Goal: Information Seeking & Learning: Learn about a topic

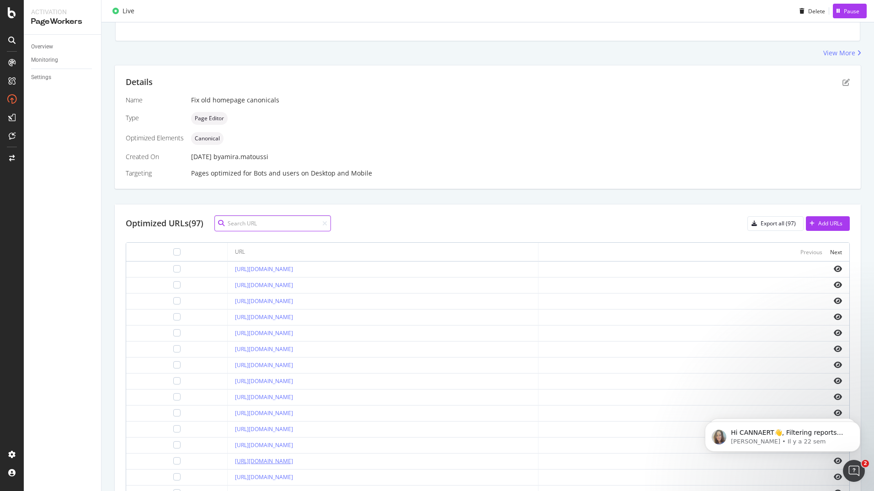
scroll to position [194, 0]
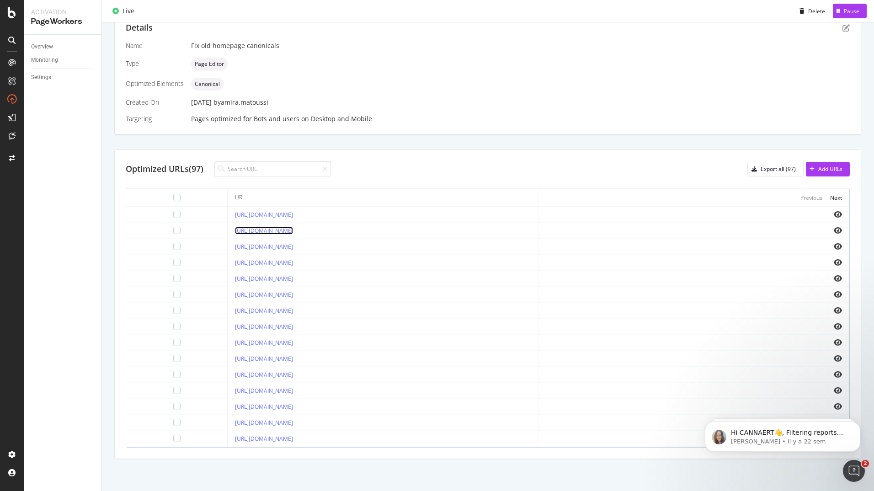
click at [262, 231] on link "[URL][DOMAIN_NAME]" at bounding box center [264, 231] width 58 height 8
click at [759, 270] on td at bounding box center [693, 263] width 311 height 16
click at [834, 232] on icon "eye" at bounding box center [838, 230] width 8 height 7
click at [173, 214] on div at bounding box center [176, 214] width 7 height 7
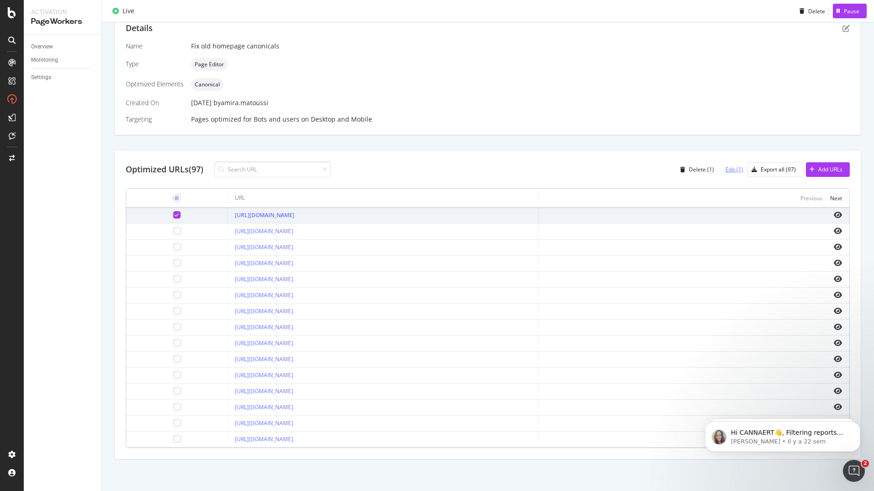
click at [728, 171] on div "Edit (1)" at bounding box center [734, 169] width 18 height 8
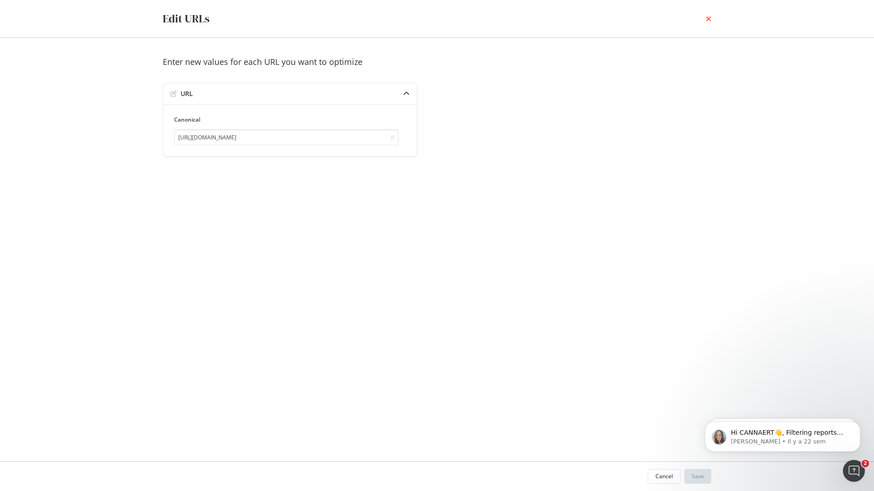
click at [710, 17] on icon "times" at bounding box center [708, 18] width 5 height 7
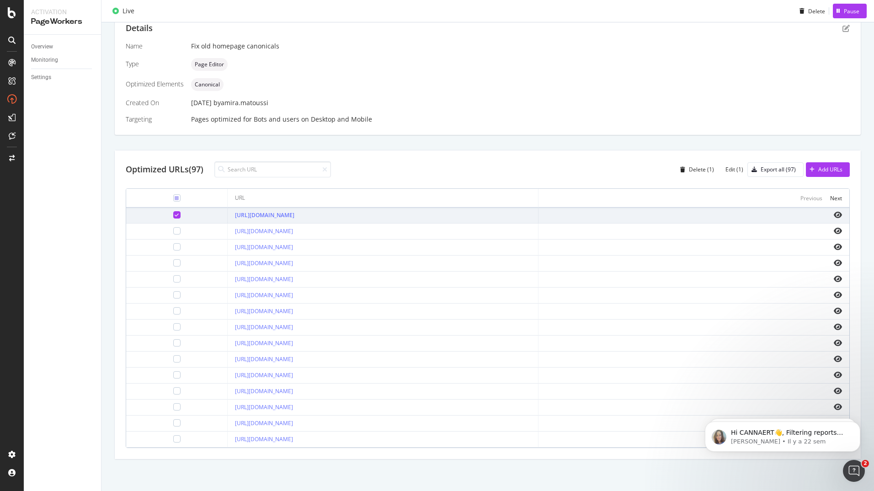
click at [175, 216] on icon at bounding box center [177, 215] width 4 height 5
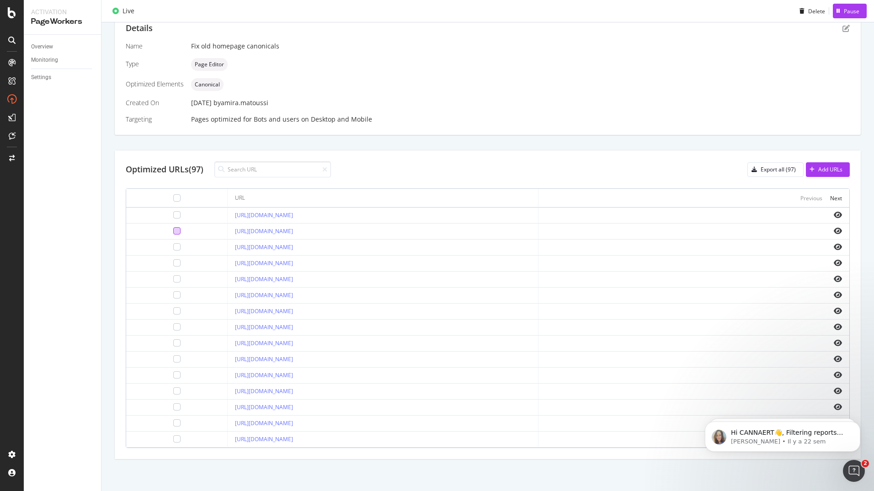
click at [173, 232] on div at bounding box center [176, 230] width 7 height 7
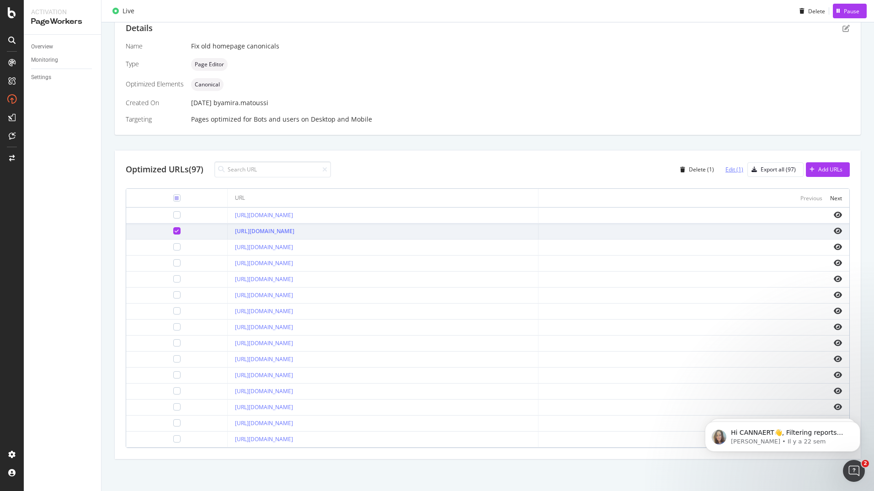
click at [725, 167] on div "Edit (1)" at bounding box center [734, 169] width 18 height 8
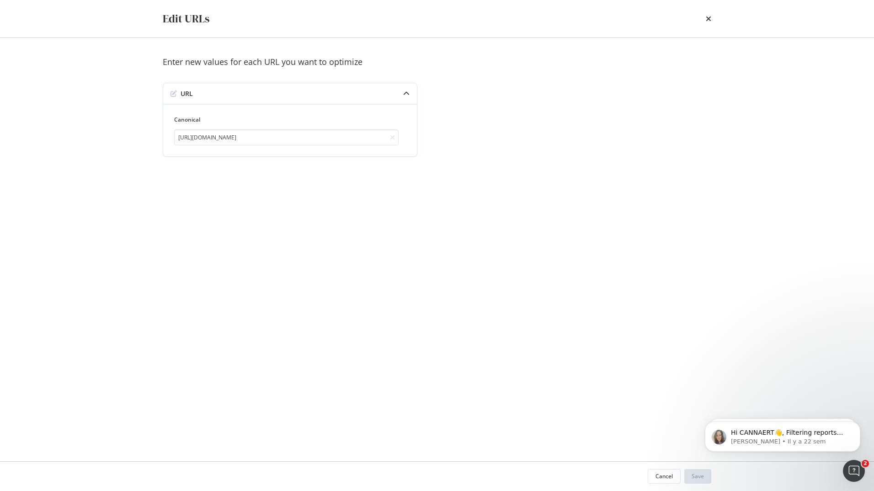
click at [710, 14] on div "times" at bounding box center [708, 19] width 5 height 16
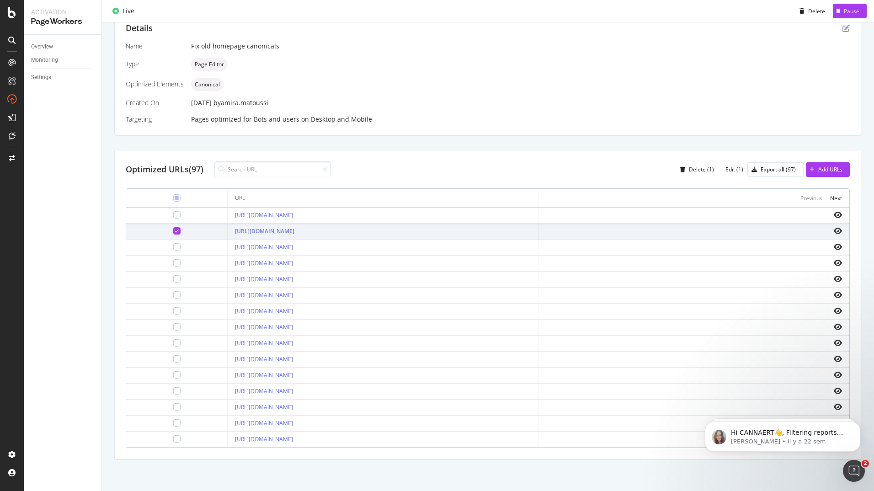
click at [175, 231] on icon at bounding box center [177, 231] width 4 height 5
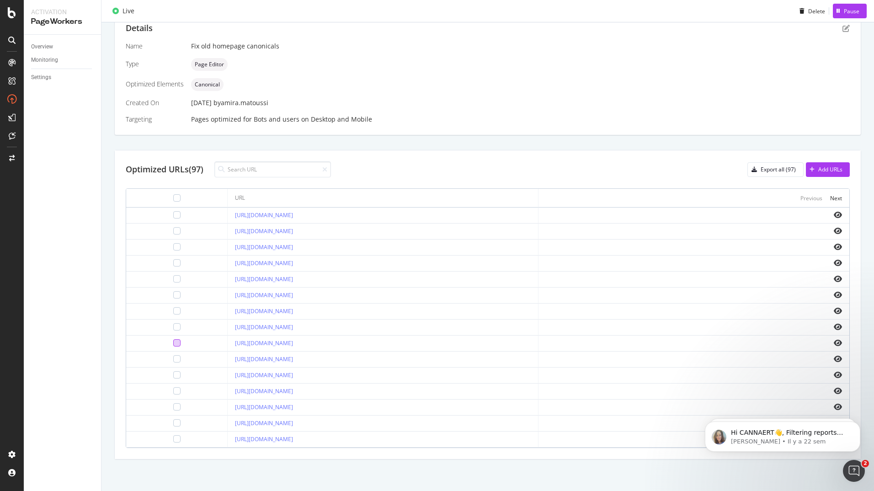
click at [173, 344] on div at bounding box center [176, 342] width 7 height 7
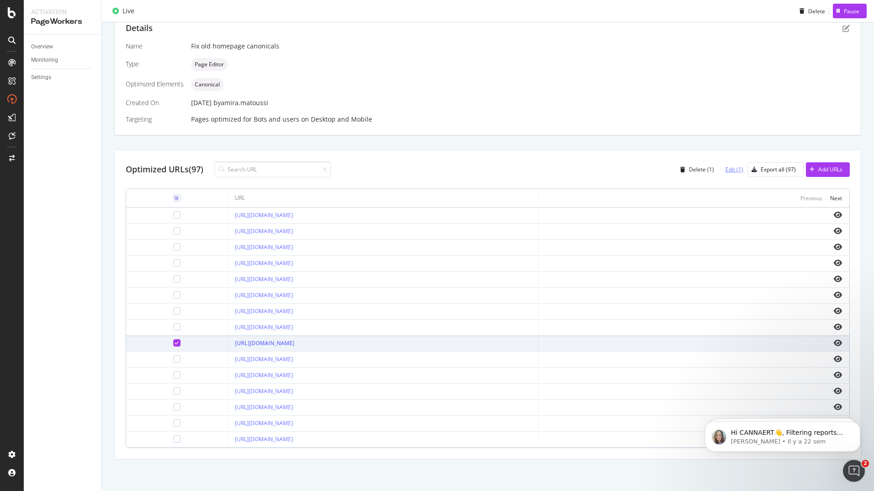
click at [729, 171] on div "Edit (1)" at bounding box center [734, 169] width 18 height 8
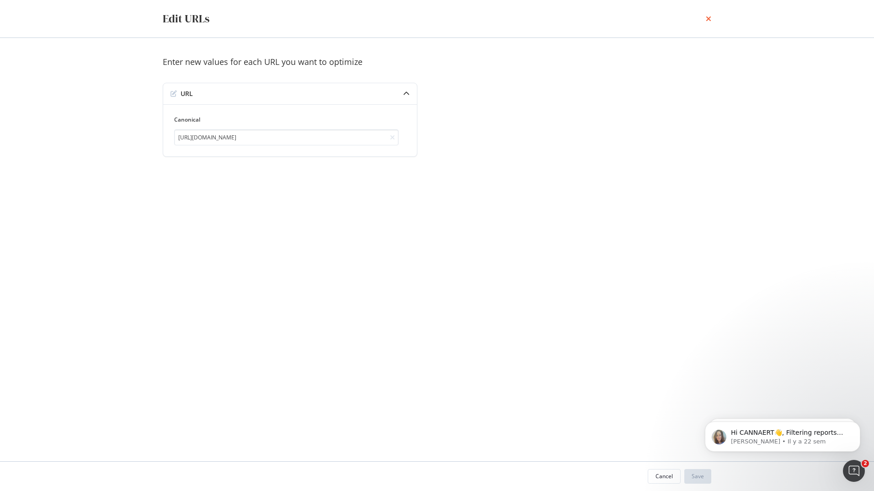
click at [706, 17] on icon "times" at bounding box center [708, 18] width 5 height 7
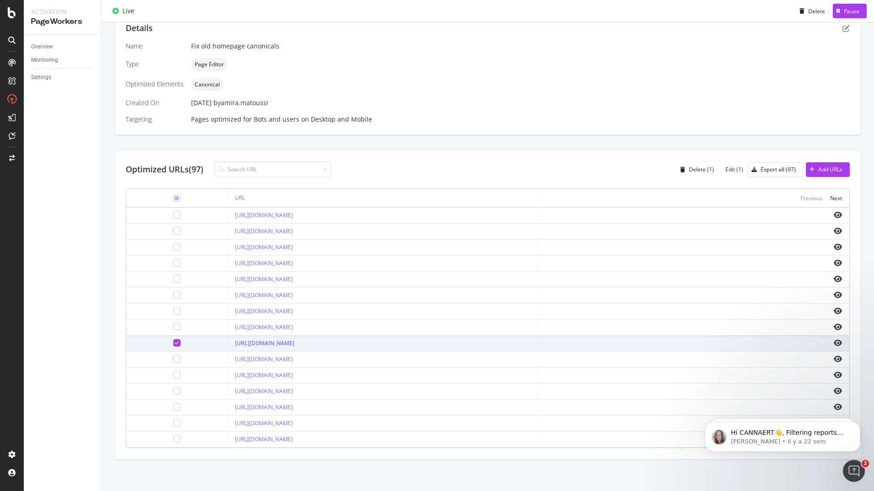
click at [175, 343] on icon at bounding box center [177, 343] width 4 height 5
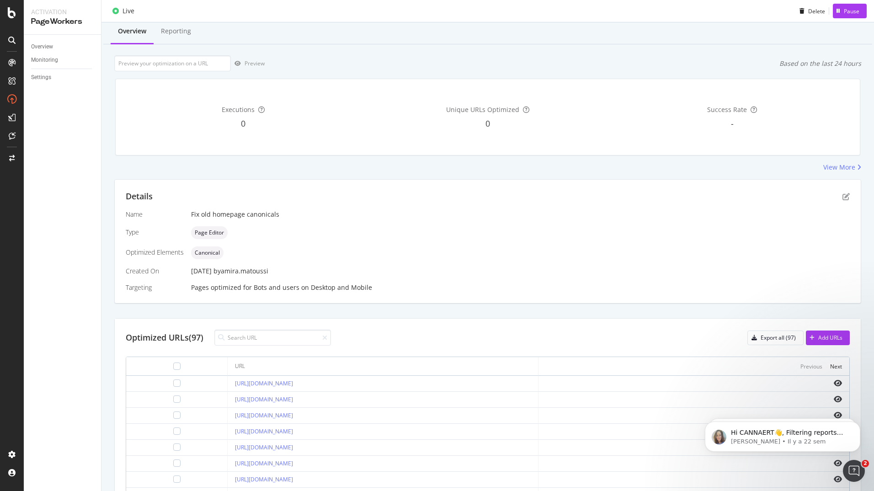
scroll to position [0, 0]
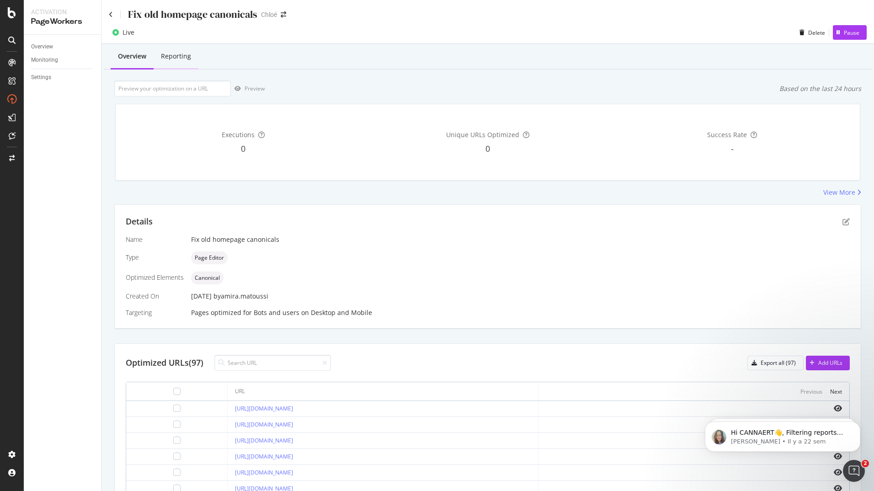
click at [180, 64] on div "Reporting" at bounding box center [176, 56] width 45 height 25
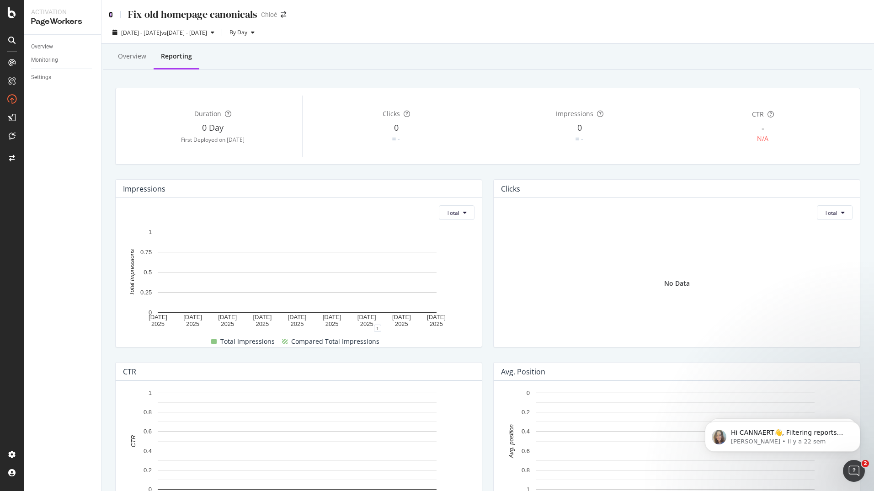
click at [110, 11] on icon at bounding box center [111, 14] width 4 height 6
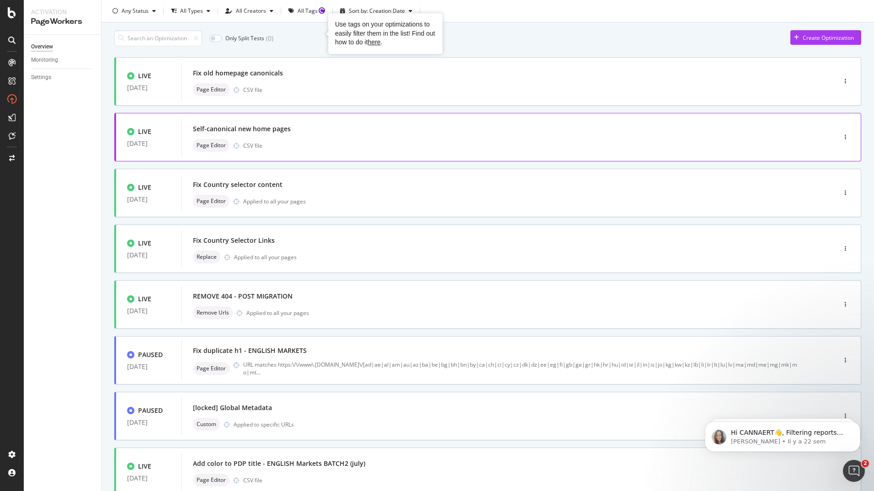
scroll to position [26, 0]
click at [259, 128] on div "Self-canonical new home pages" at bounding box center [242, 128] width 98 height 9
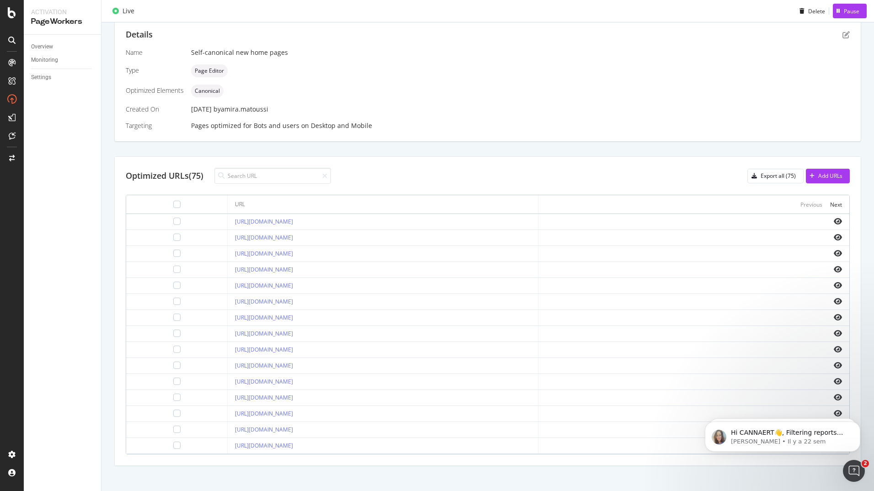
scroll to position [187, 0]
drag, startPoint x: 294, startPoint y: 265, endPoint x: 289, endPoint y: 266, distance: 5.1
click at [289, 266] on link "[URL][DOMAIN_NAME]" at bounding box center [264, 270] width 58 height 8
click at [173, 267] on div at bounding box center [176, 269] width 7 height 7
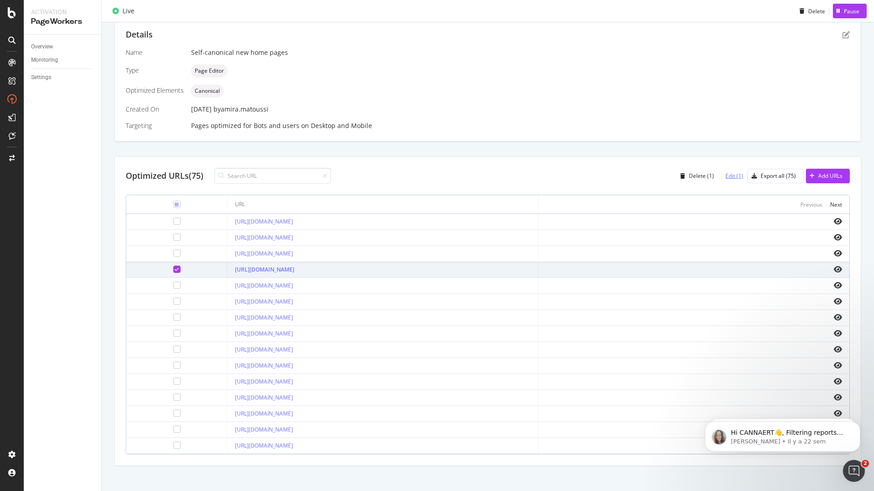
click at [725, 173] on div "Edit (1)" at bounding box center [734, 176] width 18 height 8
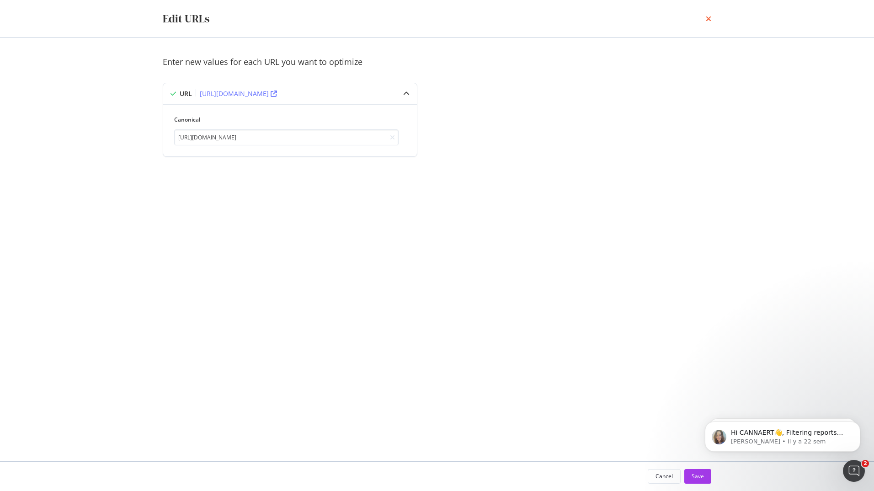
click at [710, 19] on icon "times" at bounding box center [708, 18] width 5 height 7
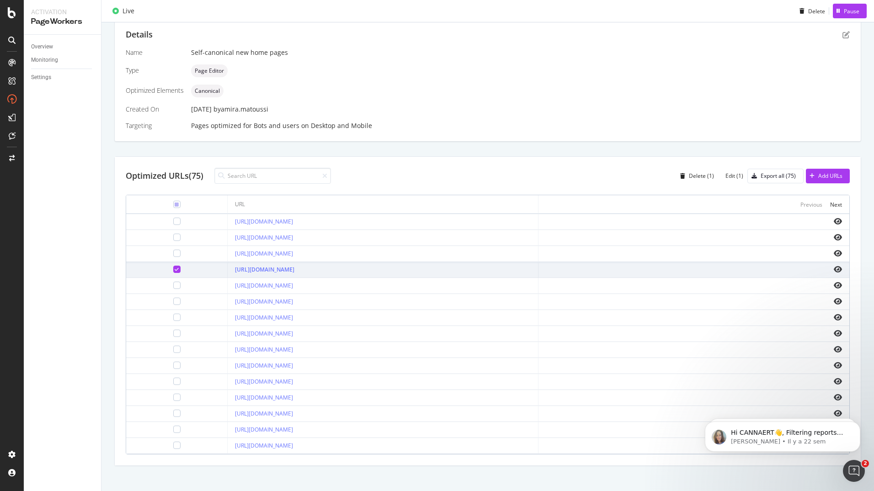
click at [175, 270] on icon at bounding box center [177, 269] width 4 height 5
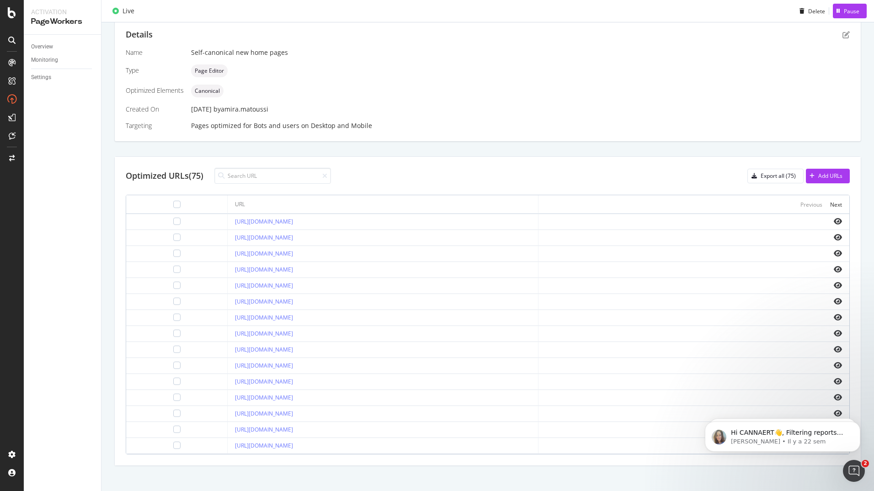
scroll to position [0, 0]
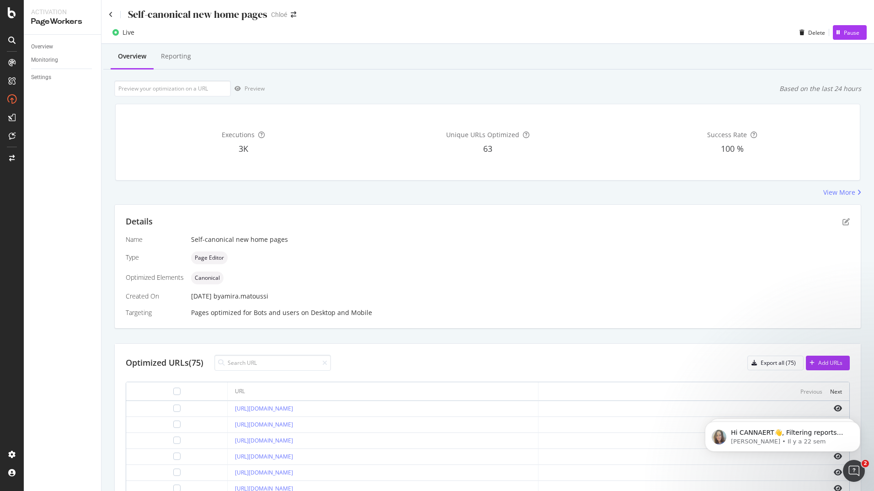
click at [113, 16] on div "Self-canonical new home pages" at bounding box center [188, 14] width 159 height 14
click at [112, 14] on icon at bounding box center [111, 14] width 4 height 6
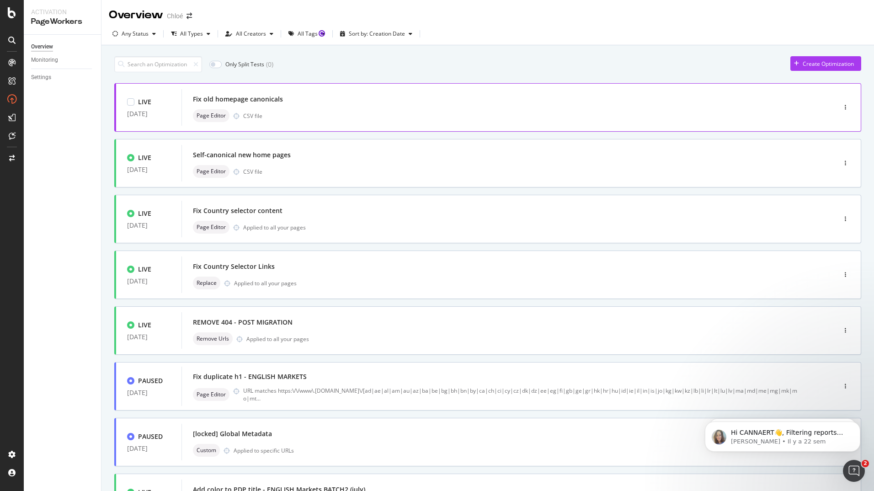
click at [299, 111] on div "Page Editor CSV file" at bounding box center [495, 115] width 604 height 13
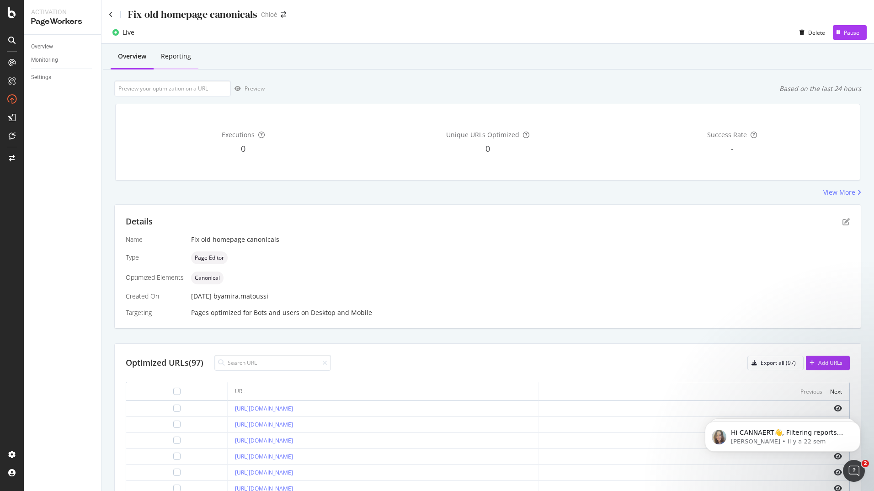
click at [193, 55] on div "Reporting" at bounding box center [176, 56] width 45 height 25
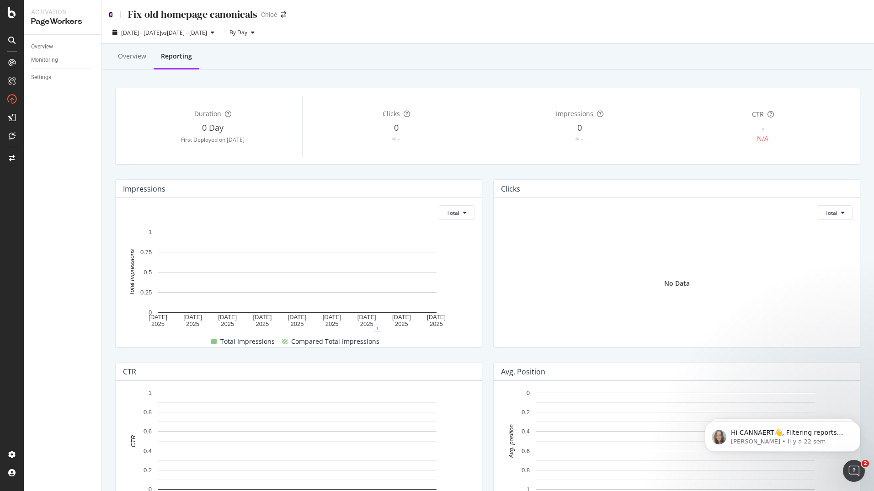
click at [111, 13] on icon at bounding box center [111, 14] width 4 height 6
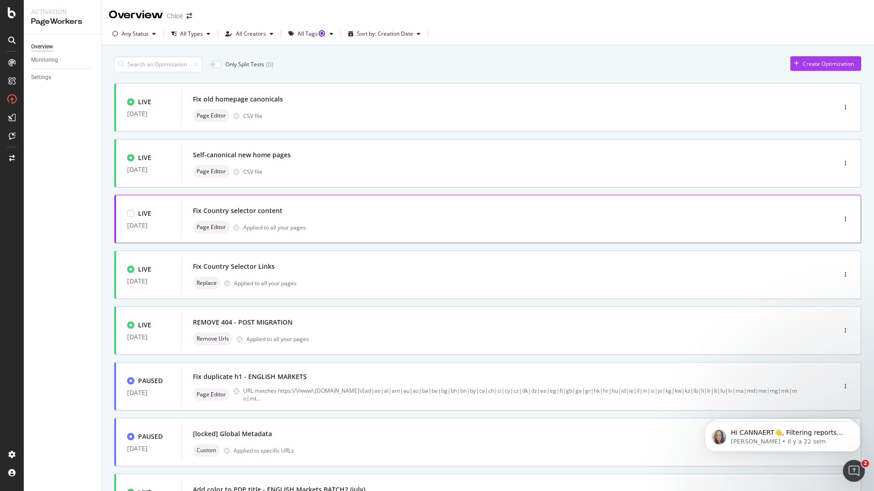
click at [300, 201] on div "Fix Country selector content Page Editor Applied to all your pages" at bounding box center [494, 219] width 627 height 37
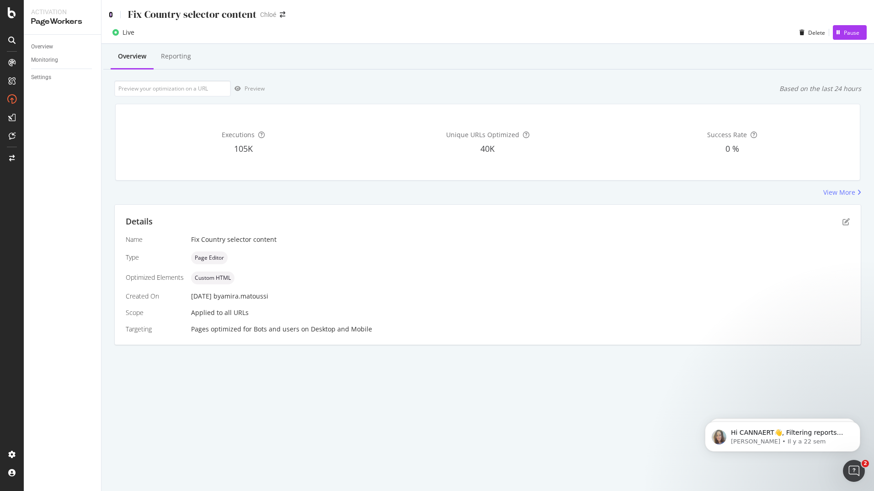
click at [111, 11] on icon at bounding box center [111, 14] width 4 height 6
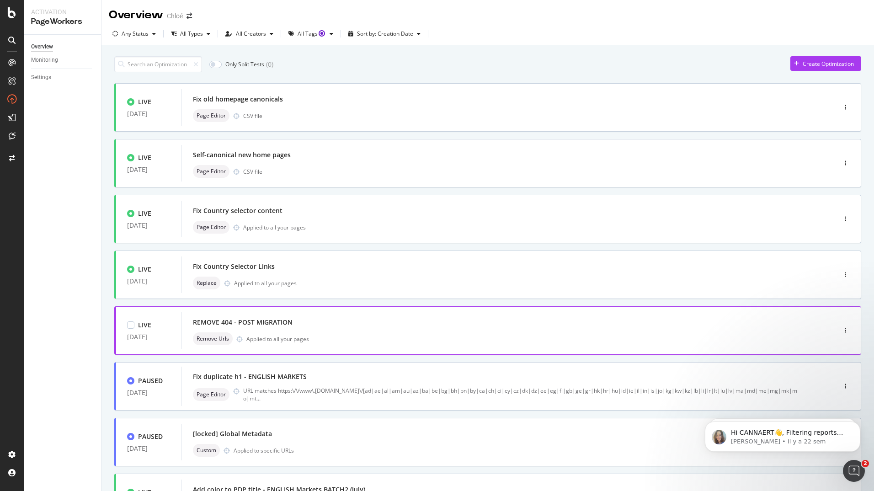
click at [264, 318] on div "REMOVE 404 - POST MIGRATION" at bounding box center [243, 322] width 100 height 9
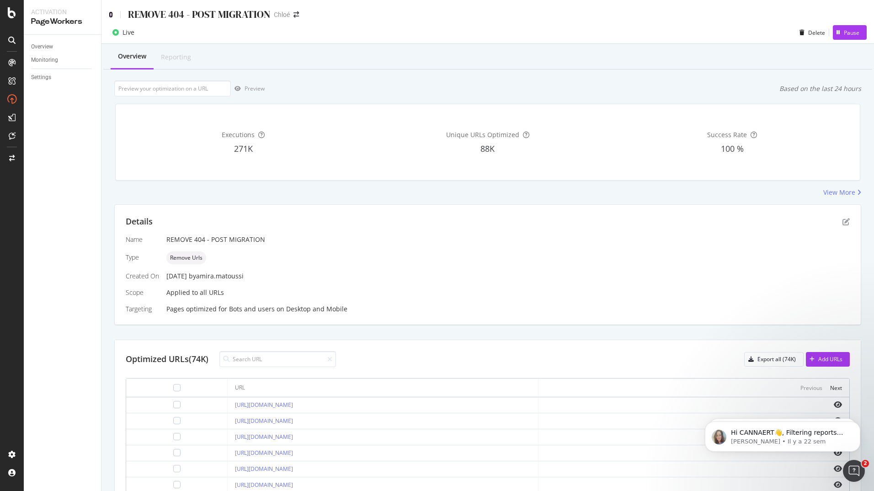
click at [110, 13] on icon at bounding box center [111, 14] width 4 height 6
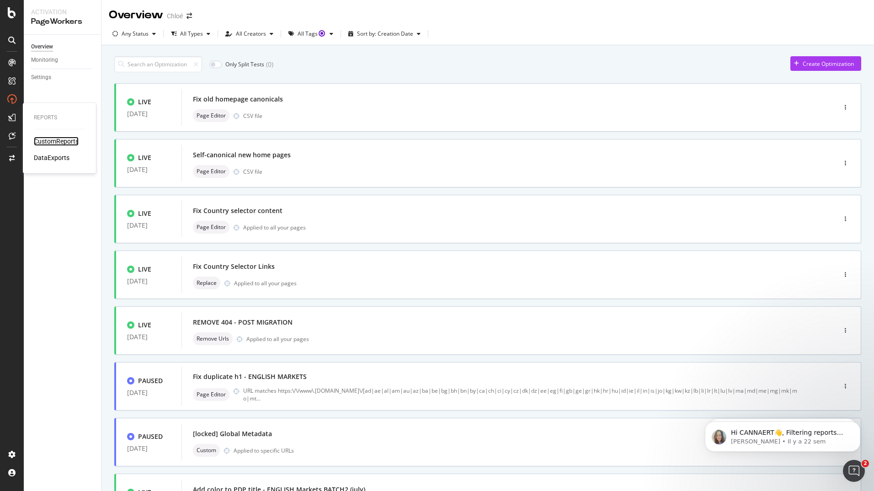
click at [50, 141] on div "CustomReports" at bounding box center [56, 141] width 45 height 9
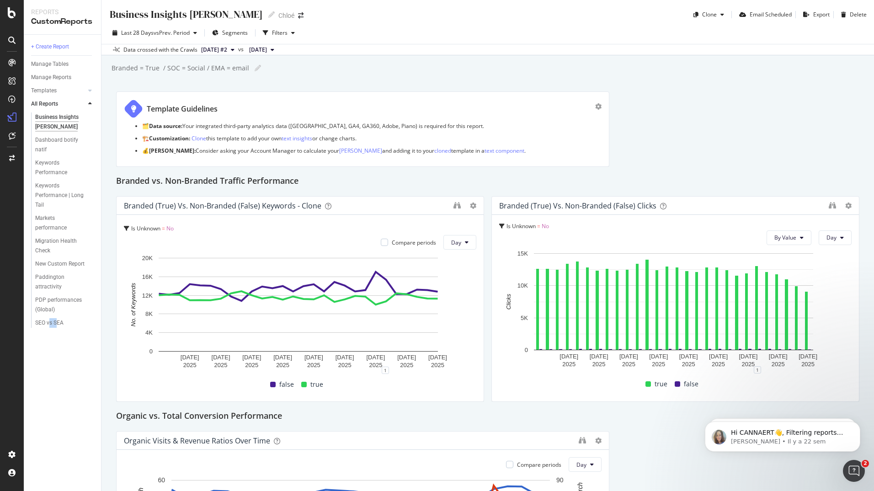
click at [55, 399] on div "+ Create Report Manage Tables Manage Reports Templates AI Bots in Search Busine…" at bounding box center [62, 263] width 77 height 456
click at [44, 415] on div "+ Create Report Manage Tables Manage Reports Templates AI Bots in Search Busine…" at bounding box center [62, 263] width 77 height 456
click at [48, 323] on div "SEO vs SEA" at bounding box center [49, 323] width 28 height 10
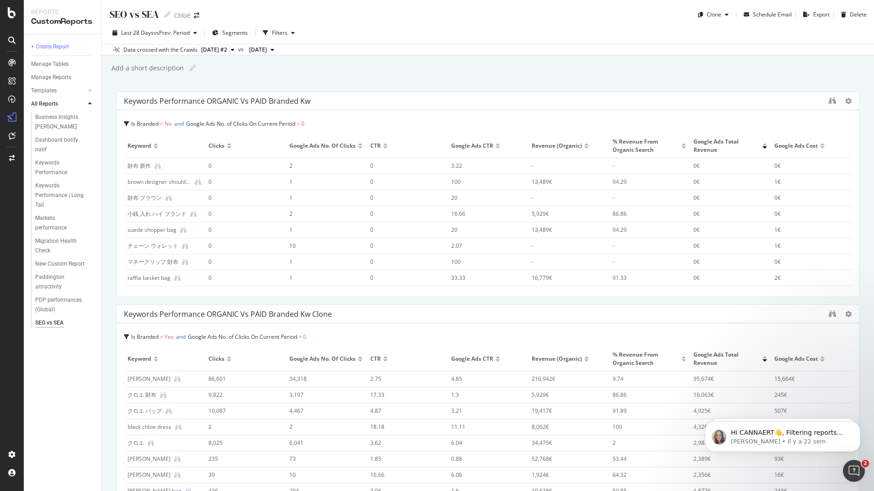
click at [49, 423] on div "+ Create Report Manage Tables Manage Reports Templates AI Bots in Search Busine…" at bounding box center [62, 263] width 77 height 456
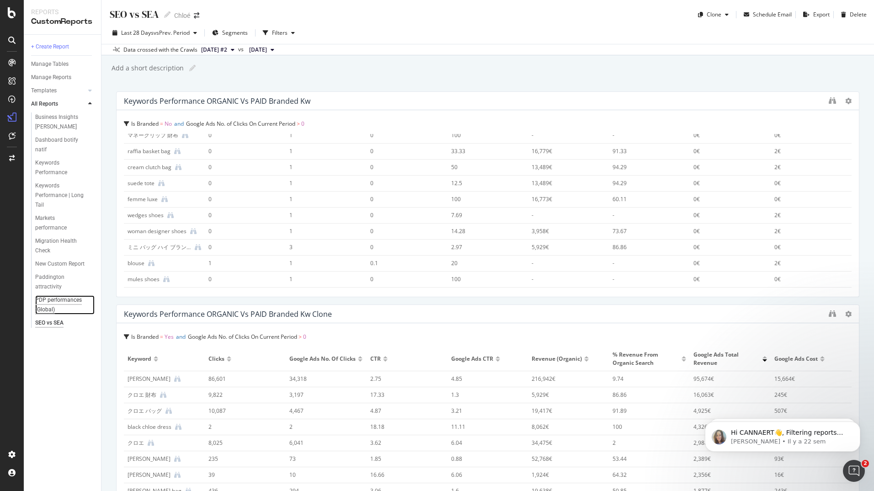
click at [57, 300] on div "PDP performances (Global)" at bounding box center [61, 304] width 53 height 19
